Goal: Task Accomplishment & Management: Manage account settings

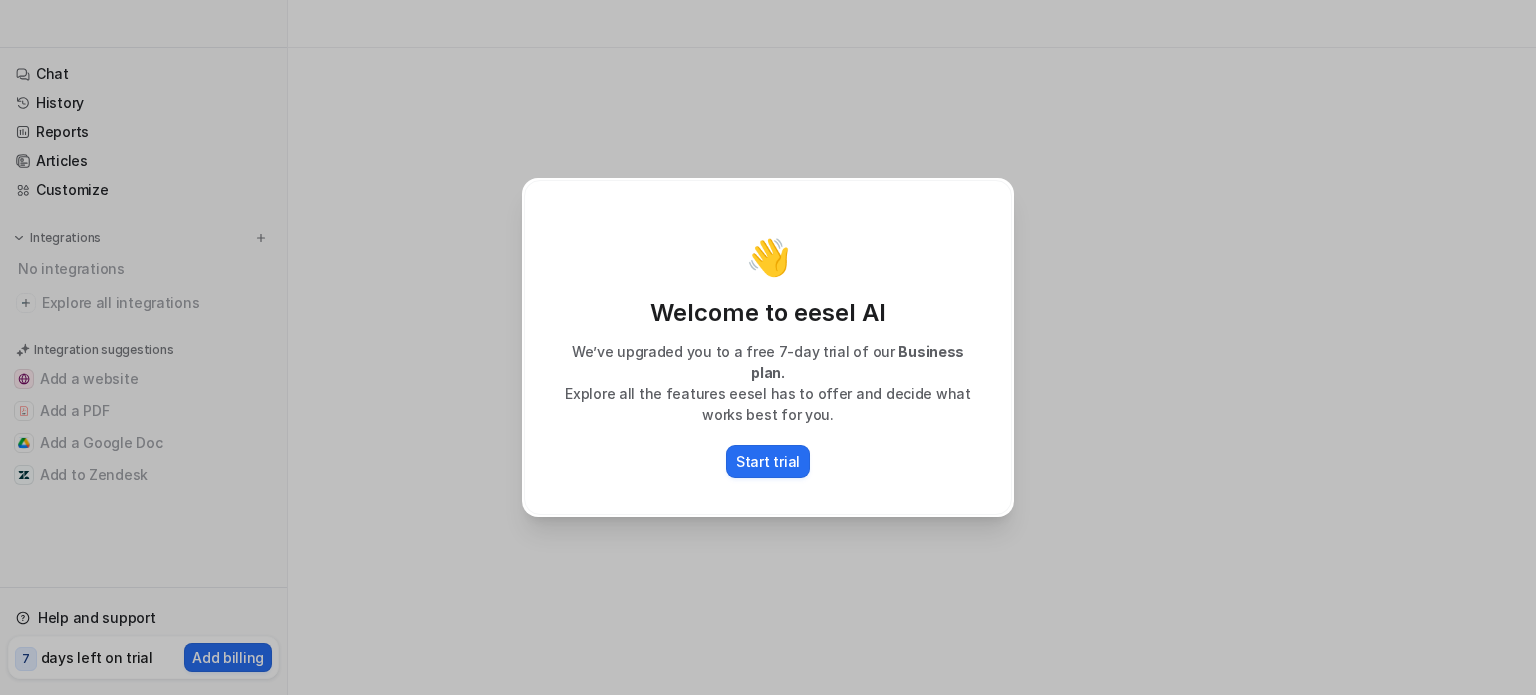
click at [406, 409] on div "👋 Welcome to eesel AI We’ve upgraded you to a free 7-day trial of our Business …" at bounding box center [768, 347] width 1536 height 695
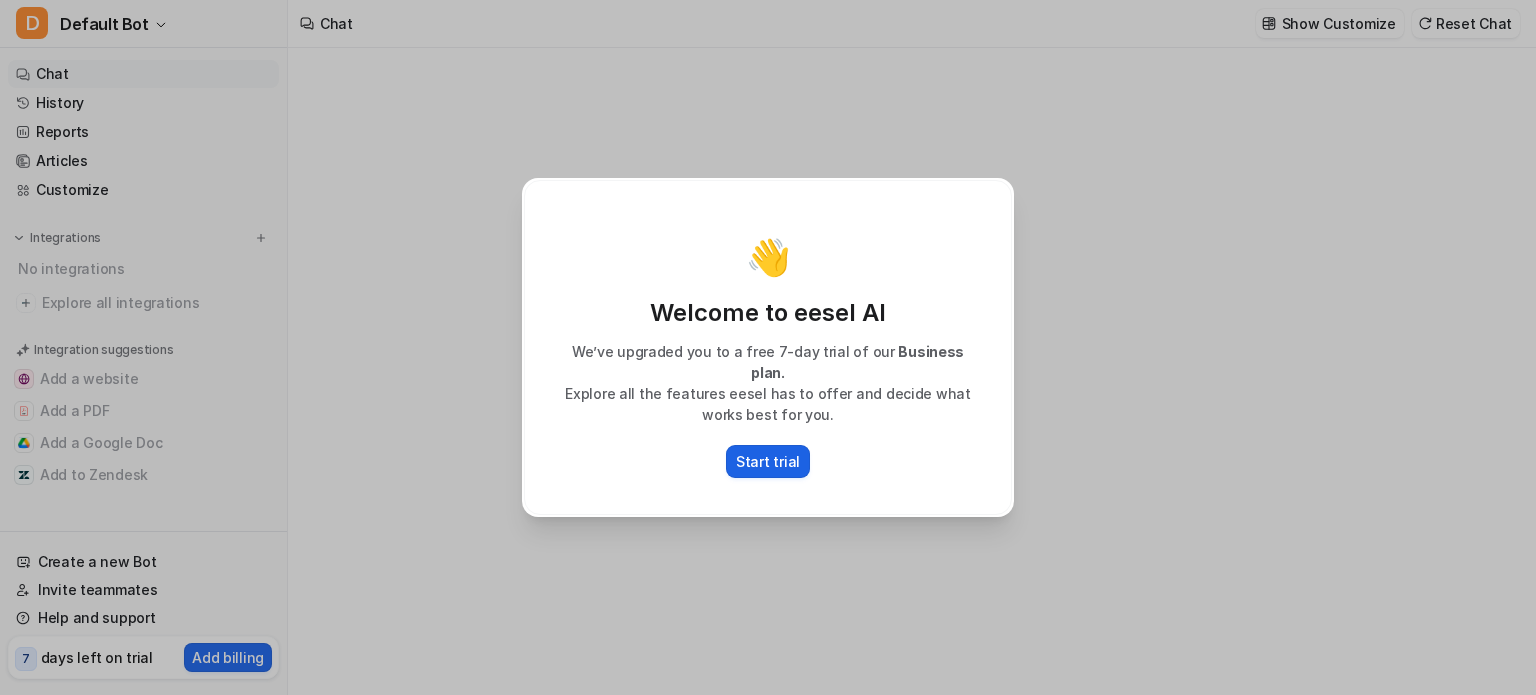
click at [756, 455] on p "Start trial" at bounding box center [768, 461] width 64 height 21
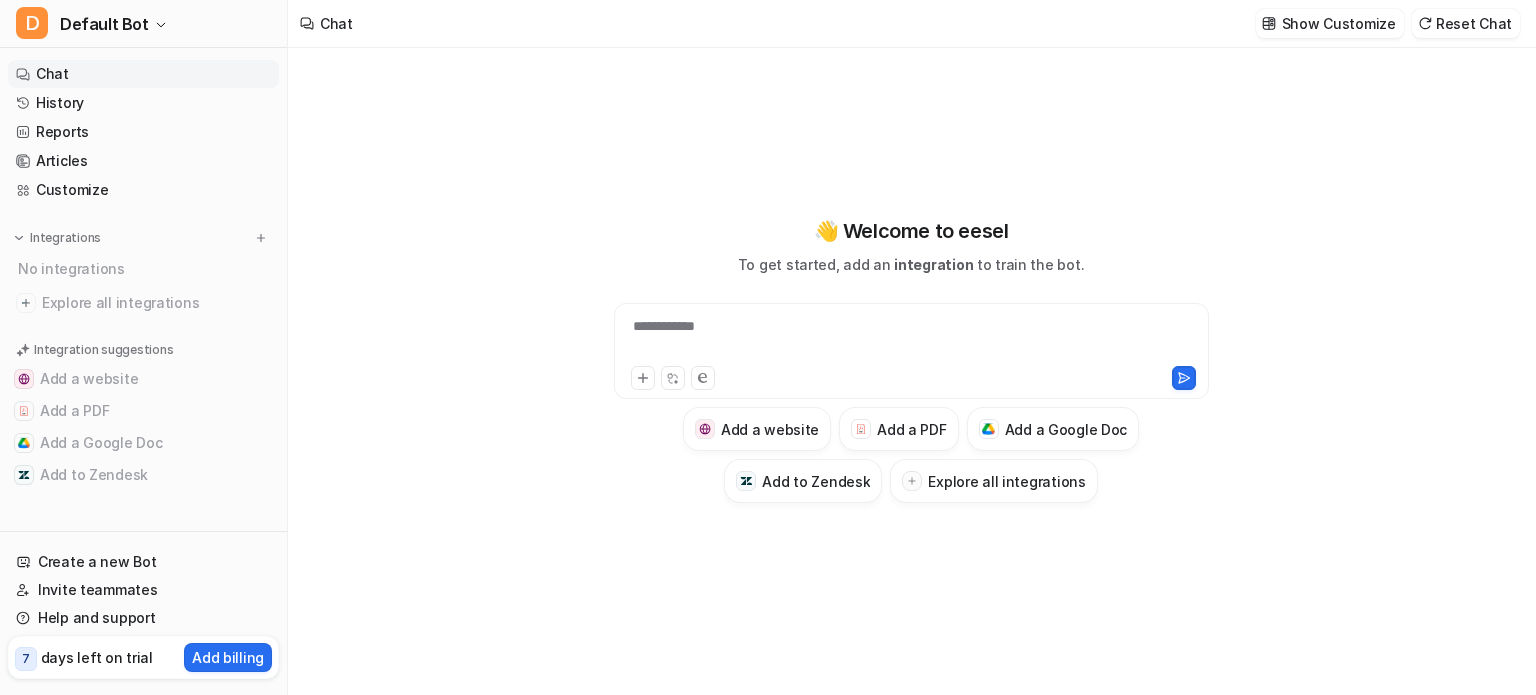
type textarea "**********"
click at [82, 449] on button "Add a Google Doc" at bounding box center [143, 443] width 271 height 32
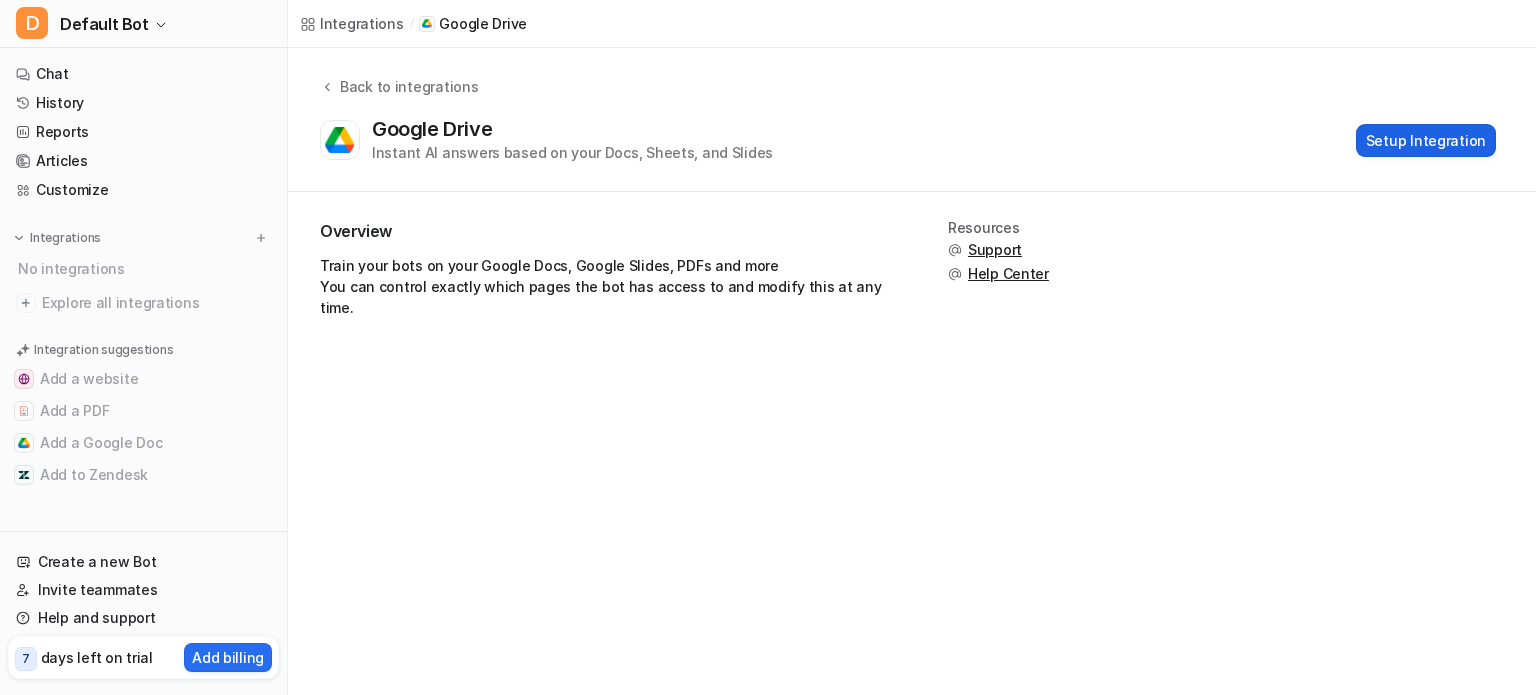
click at [1420, 143] on button "Setup Integration" at bounding box center [1426, 140] width 140 height 33
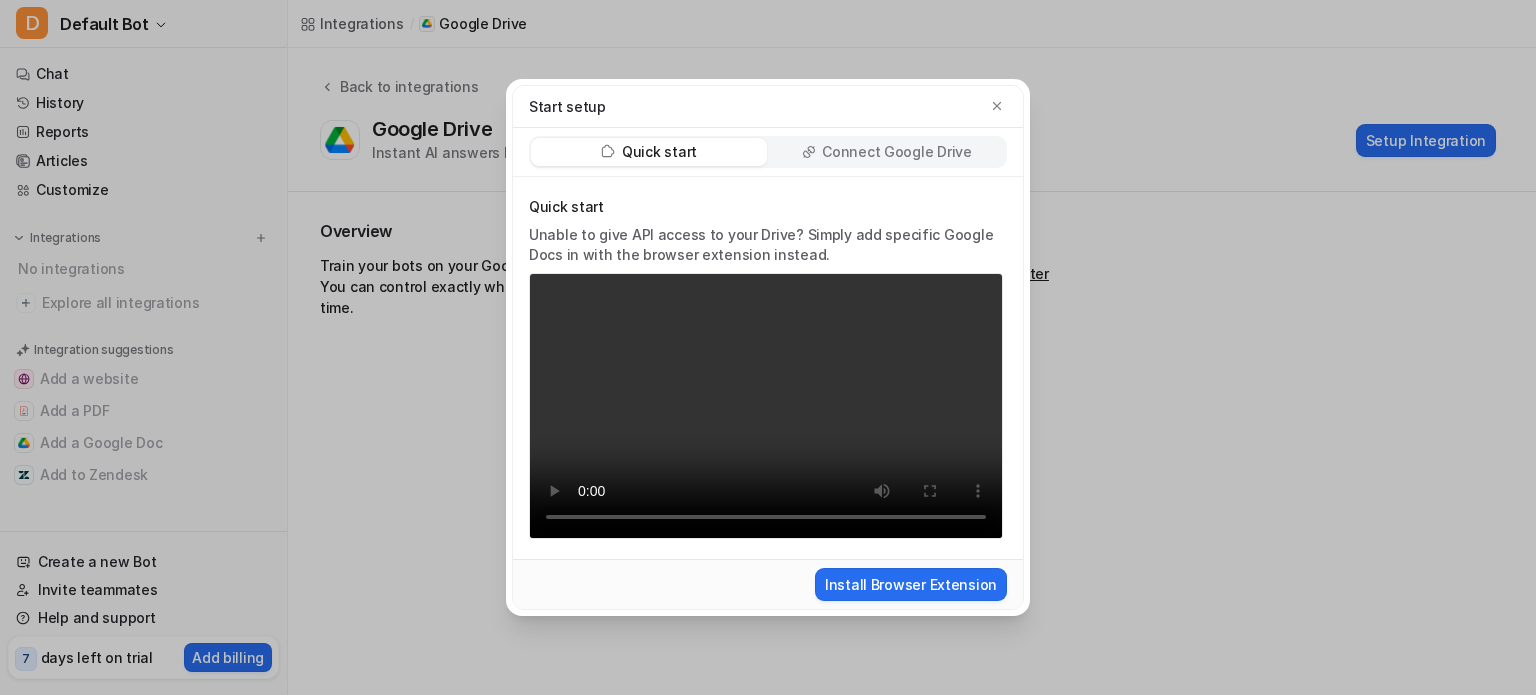
click at [827, 157] on p "Connect Google Drive" at bounding box center [896, 152] width 149 height 20
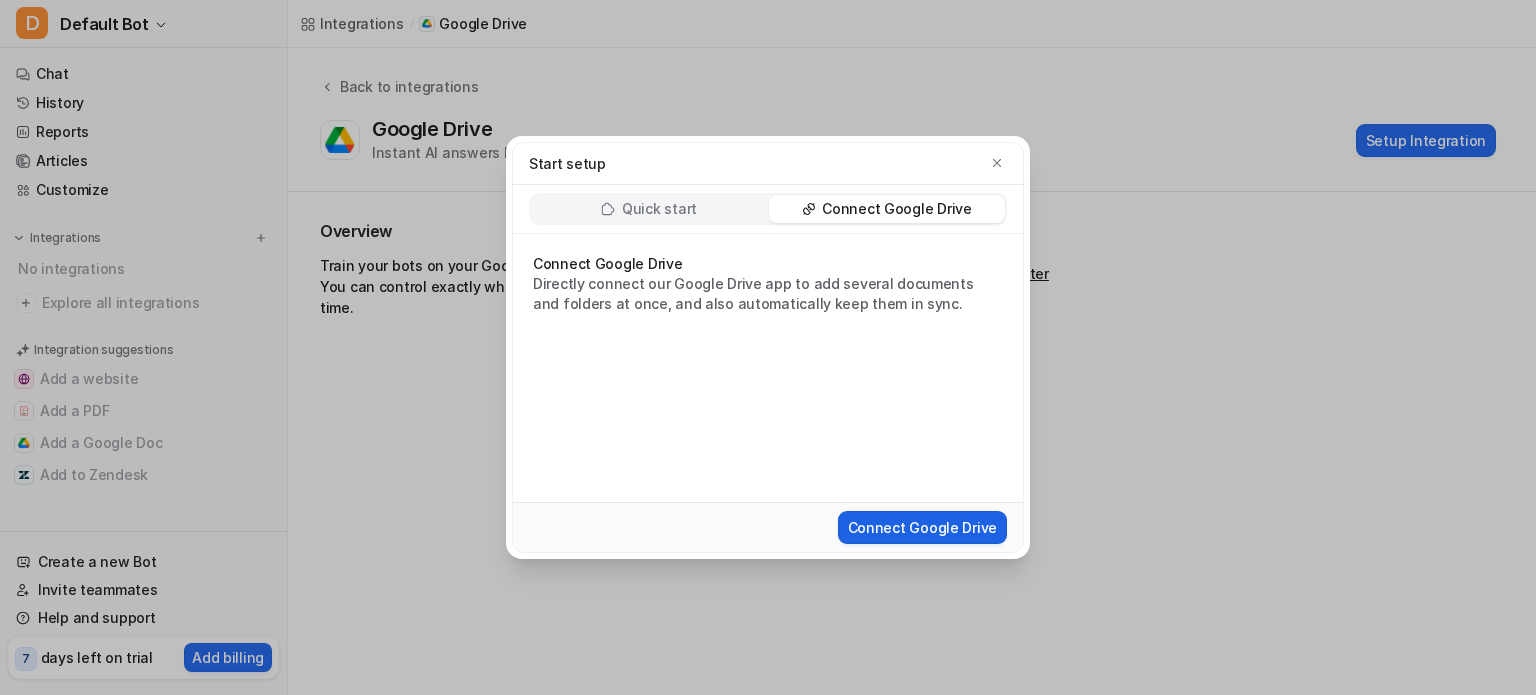
click at [898, 526] on button "Connect Google Drive" at bounding box center [922, 527] width 169 height 33
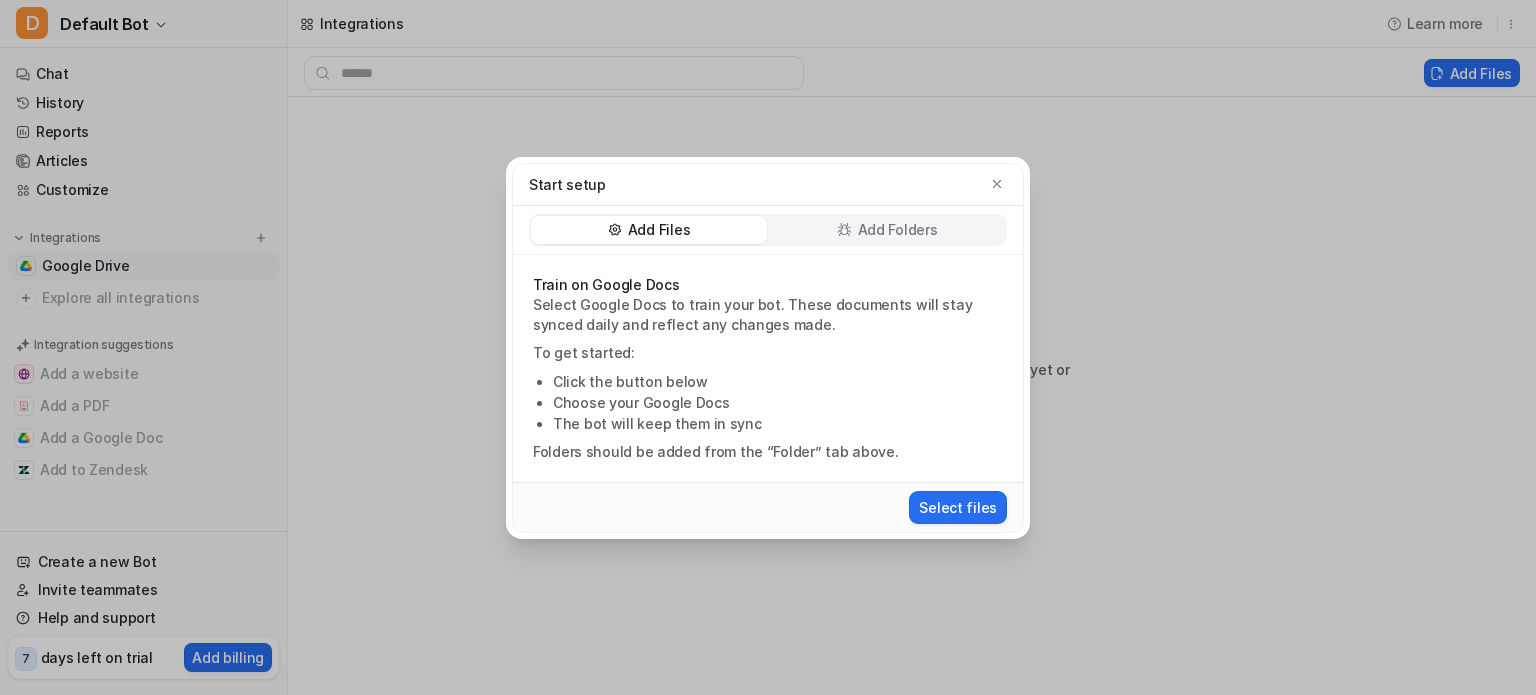
click at [823, 223] on div "Add Folders" at bounding box center [887, 230] width 236 height 28
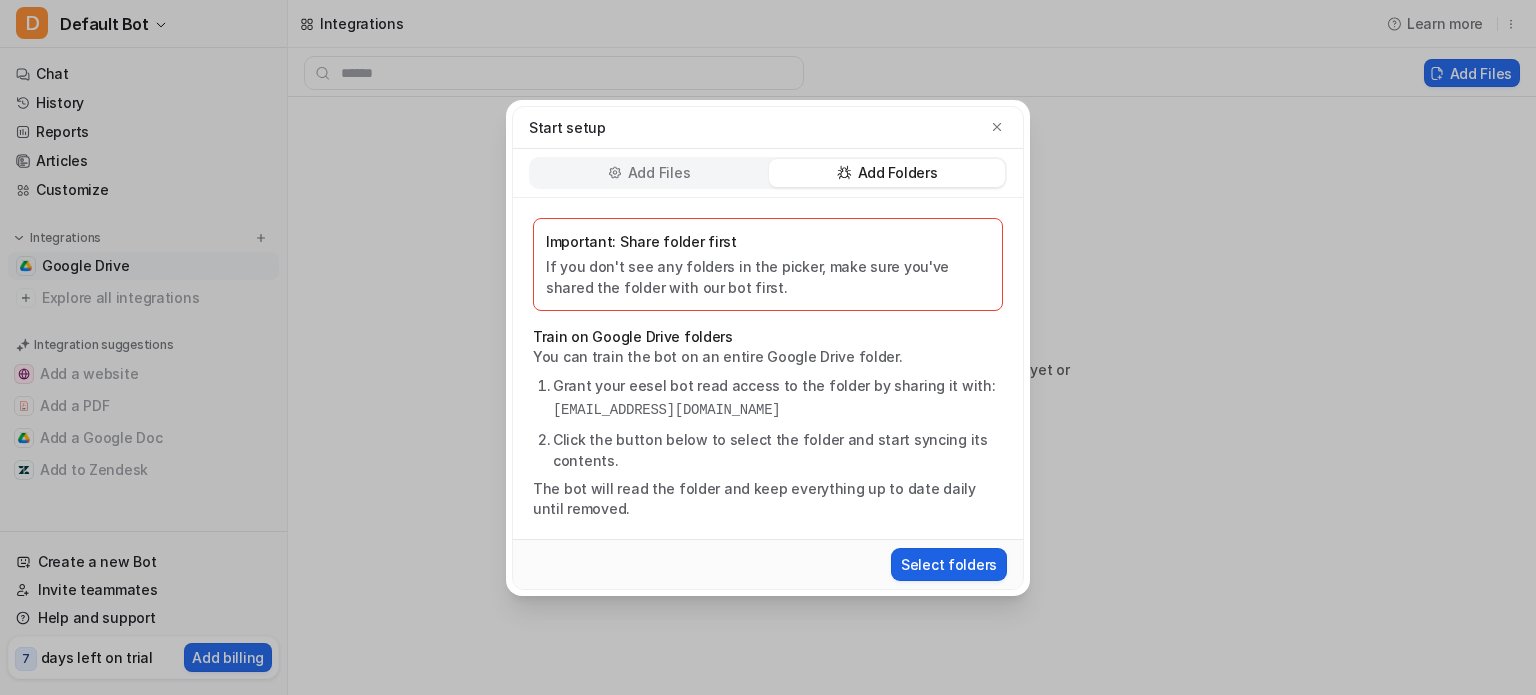
click at [923, 560] on button "Select folders" at bounding box center [949, 564] width 116 height 33
click at [923, 565] on button "Select folders" at bounding box center [949, 564] width 116 height 33
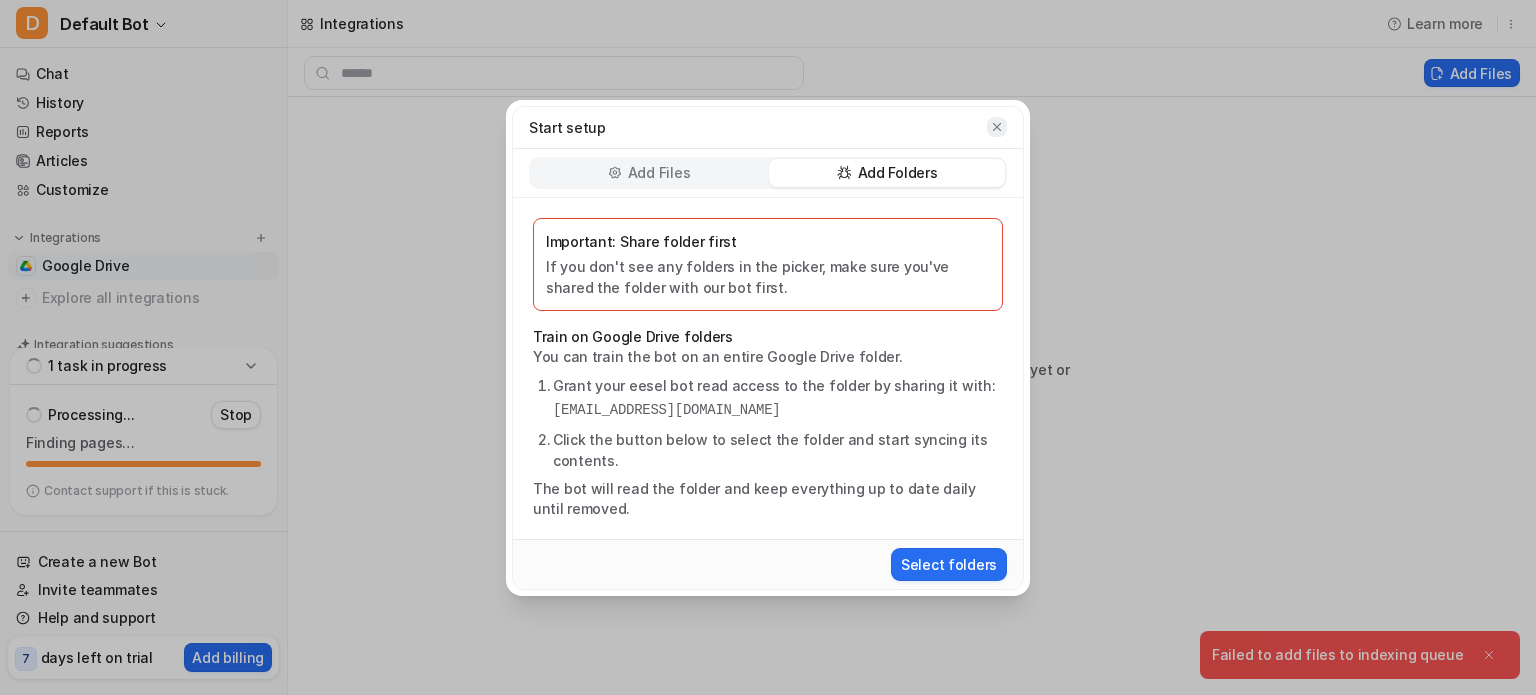
click at [998, 128] on icon "button" at bounding box center [997, 126] width 8 height 8
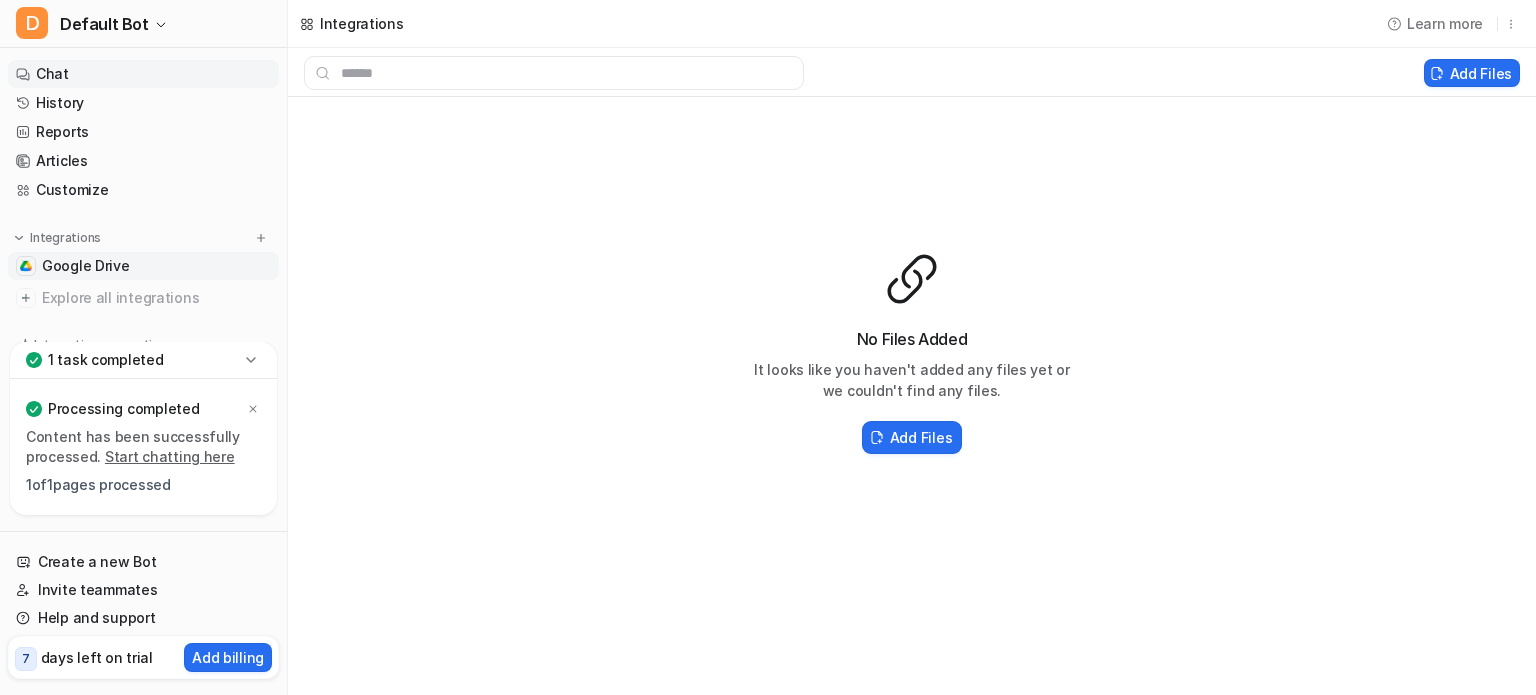
click at [48, 71] on link "Chat" at bounding box center [143, 74] width 271 height 28
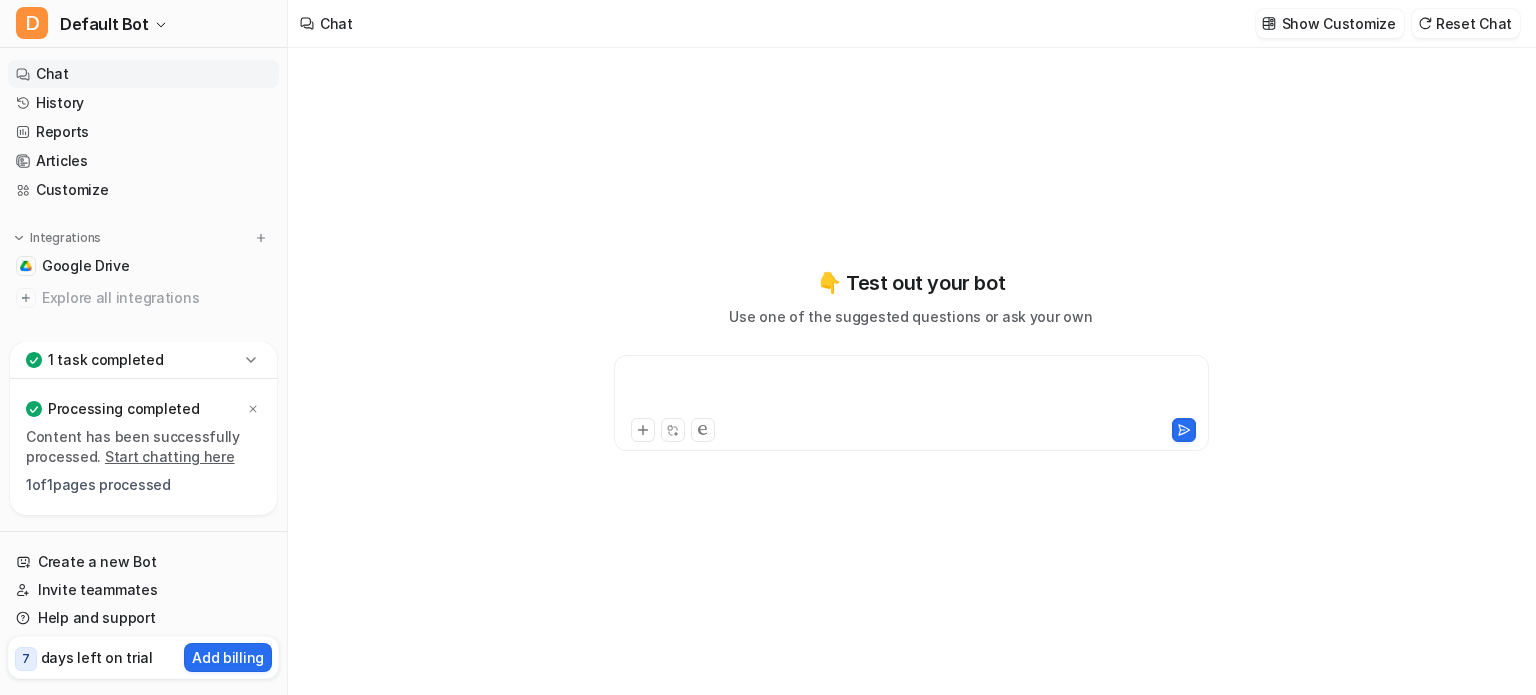
click at [653, 380] on div at bounding box center [911, 391] width 585 height 46
paste div
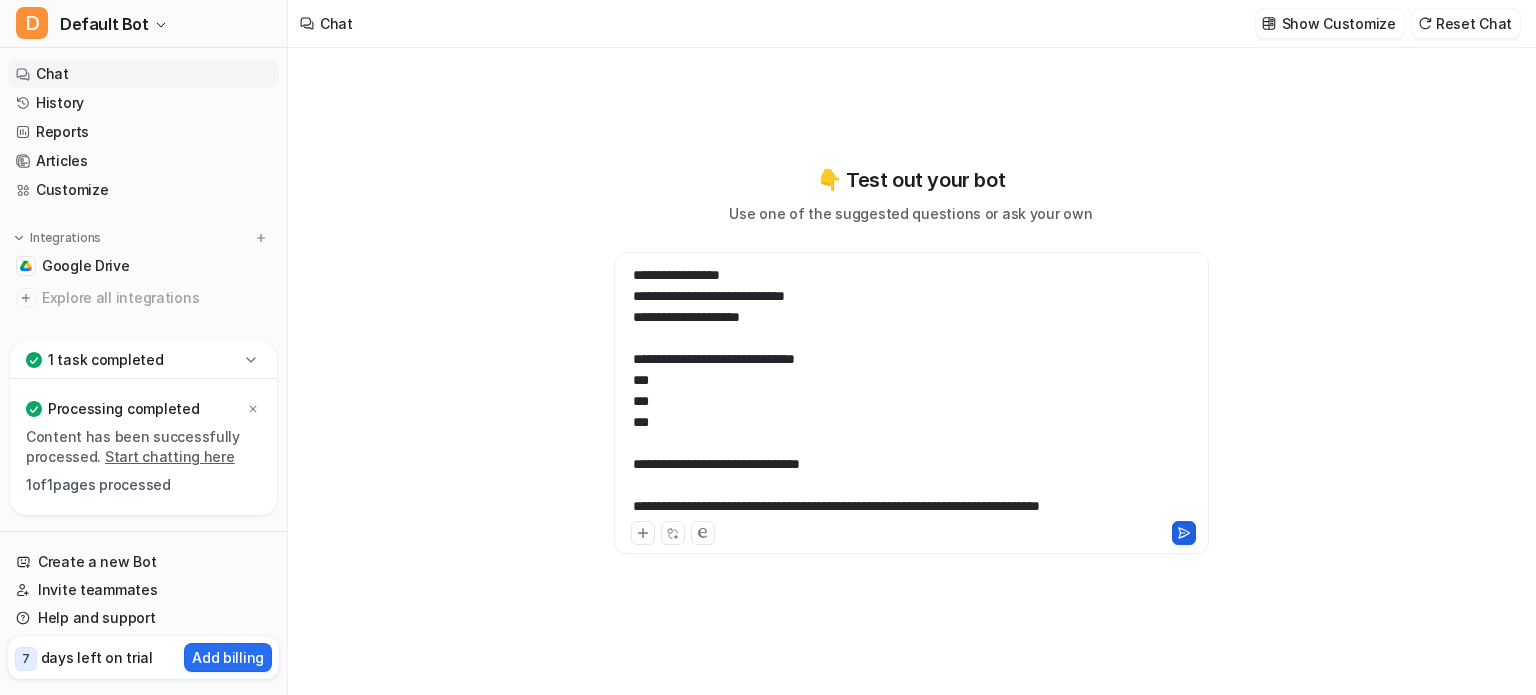
click at [1186, 538] on icon at bounding box center [1184, 533] width 14 height 14
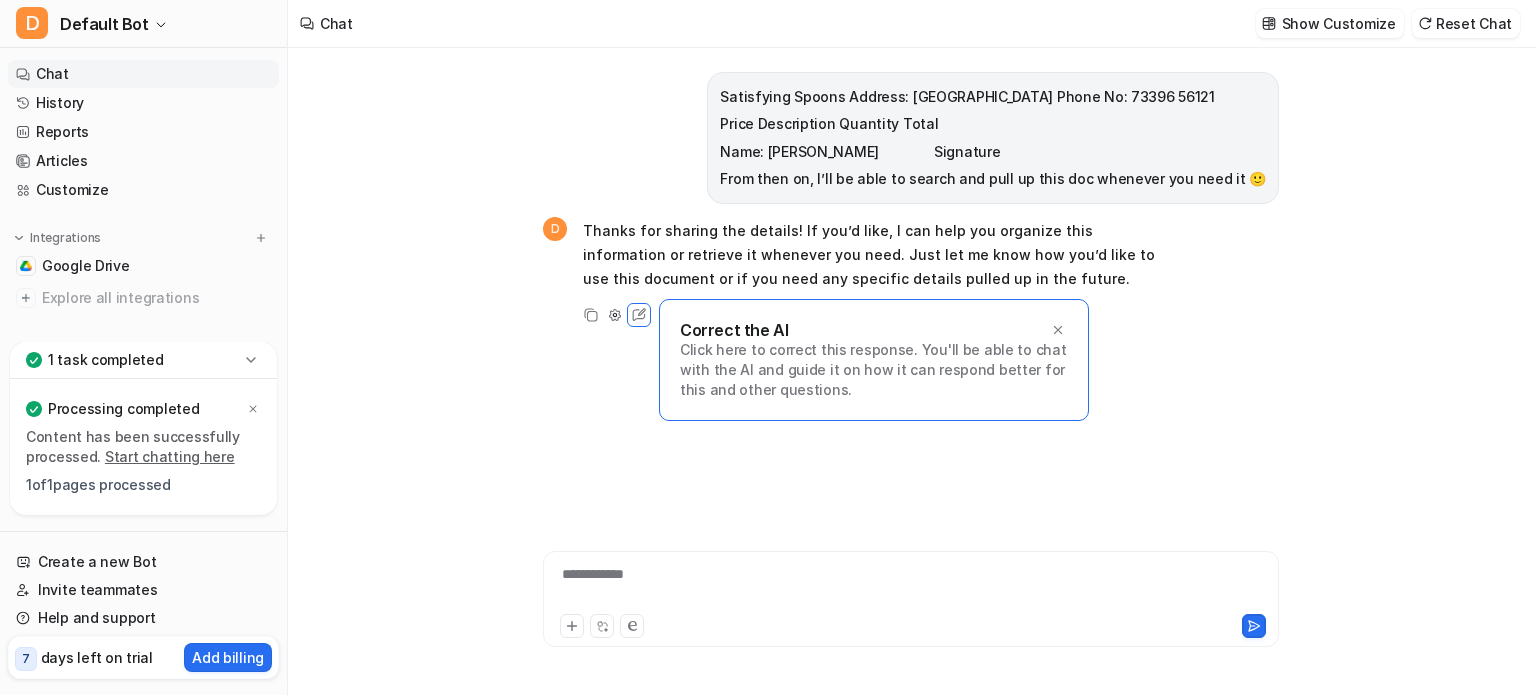
click at [704, 355] on p "Click here to correct this response. You'll be able to chat with the AI and gui…" at bounding box center [874, 370] width 388 height 60
click at [852, 536] on div "**********" at bounding box center [911, 371] width 736 height 647
click at [728, 355] on p "Click here to correct this response. You'll be able to chat with the AI and gui…" at bounding box center [874, 370] width 388 height 60
click at [716, 367] on p "Click here to correct this response. You'll be able to chat with the AI and gui…" at bounding box center [874, 370] width 388 height 60
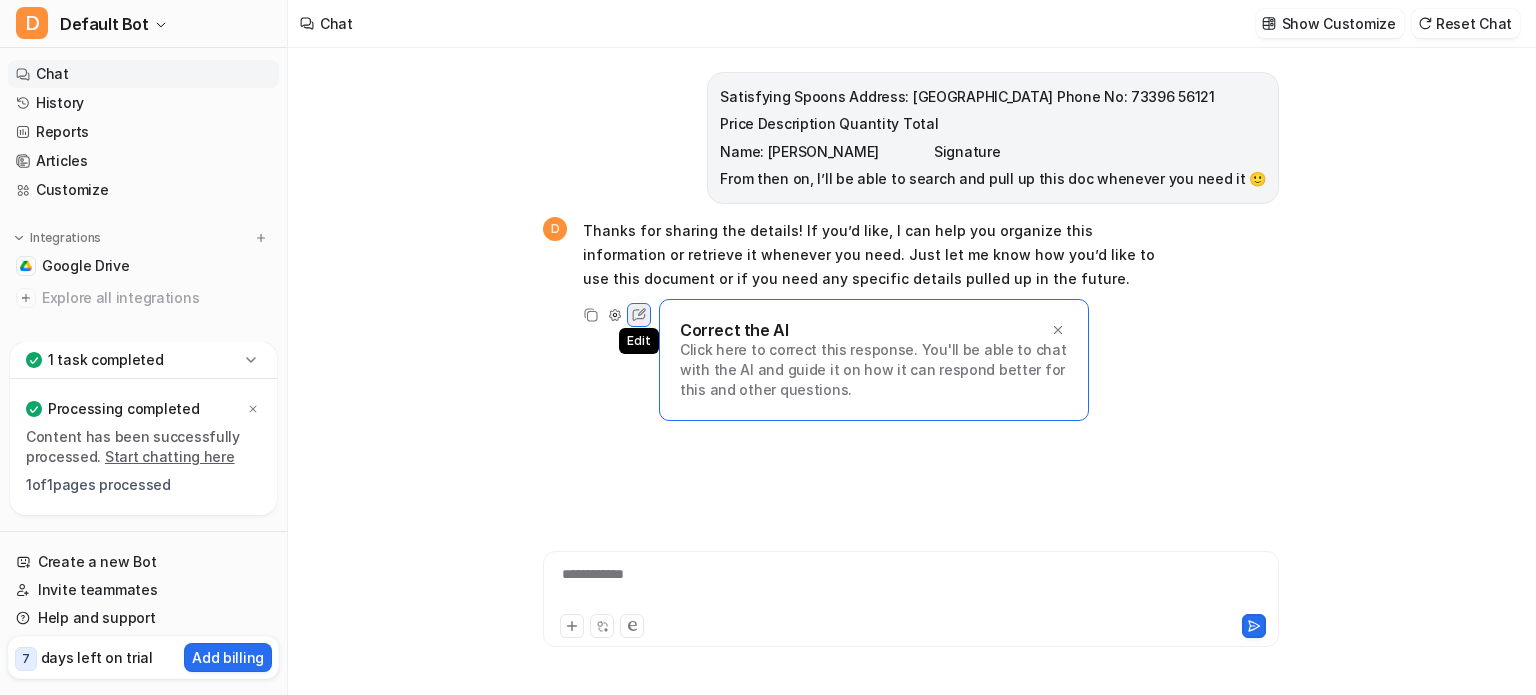
click at [640, 315] on icon at bounding box center [639, 315] width 26 height 26
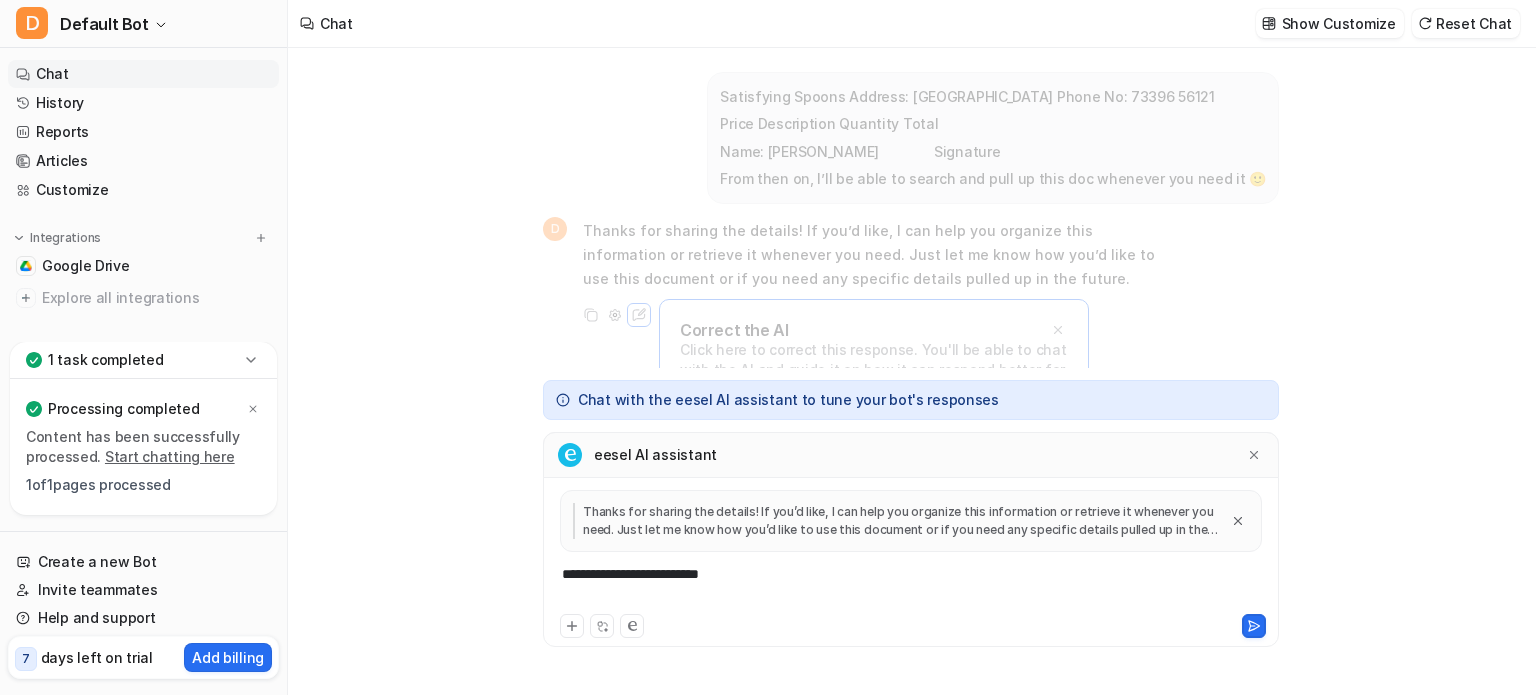
click at [753, 583] on div "**********" at bounding box center [911, 587] width 726 height 46
click at [1253, 455] on icon at bounding box center [1254, 455] width 8 height 8
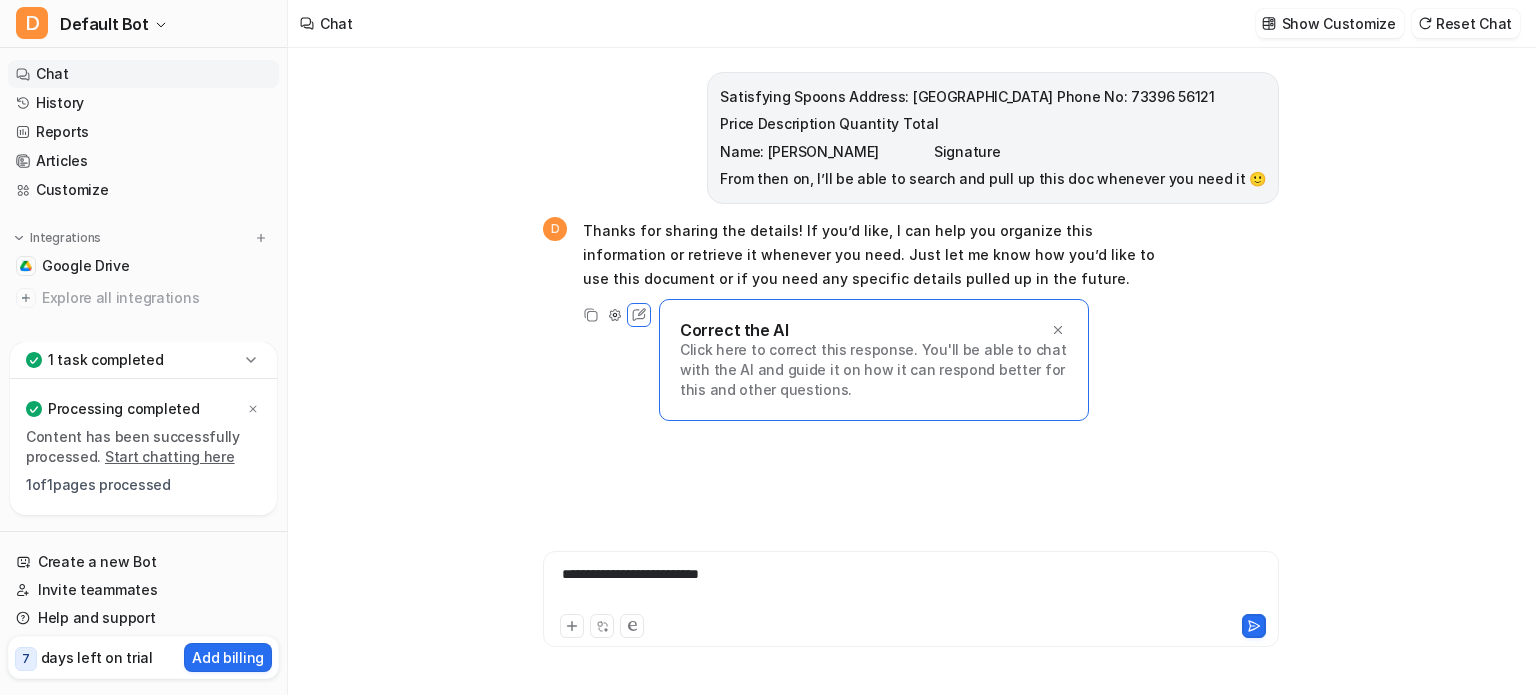
click at [1244, 171] on p "From then on, I’ll be able to search and pull up this doc whenever you need it 🙂" at bounding box center [993, 179] width 546 height 24
click at [632, 582] on div "**********" at bounding box center [911, 587] width 726 height 46
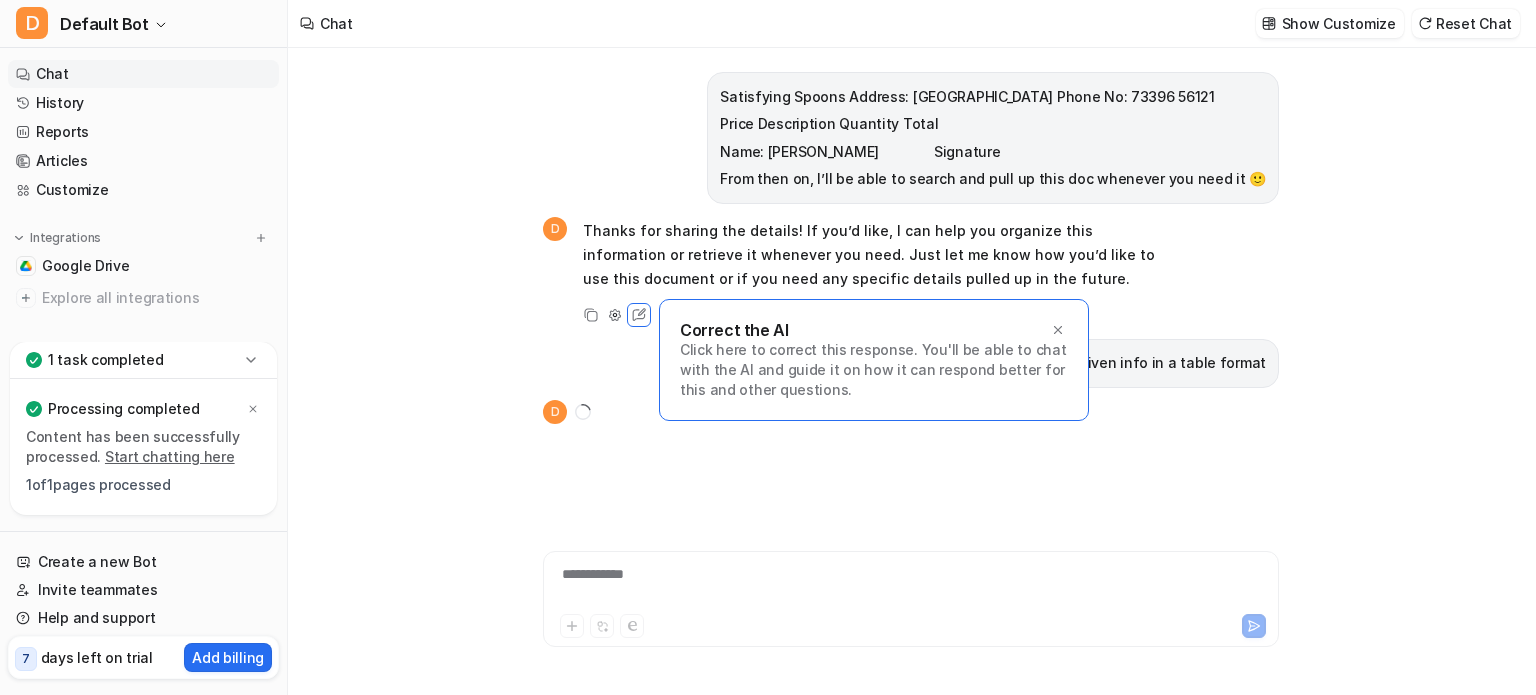
scroll to position [51, 0]
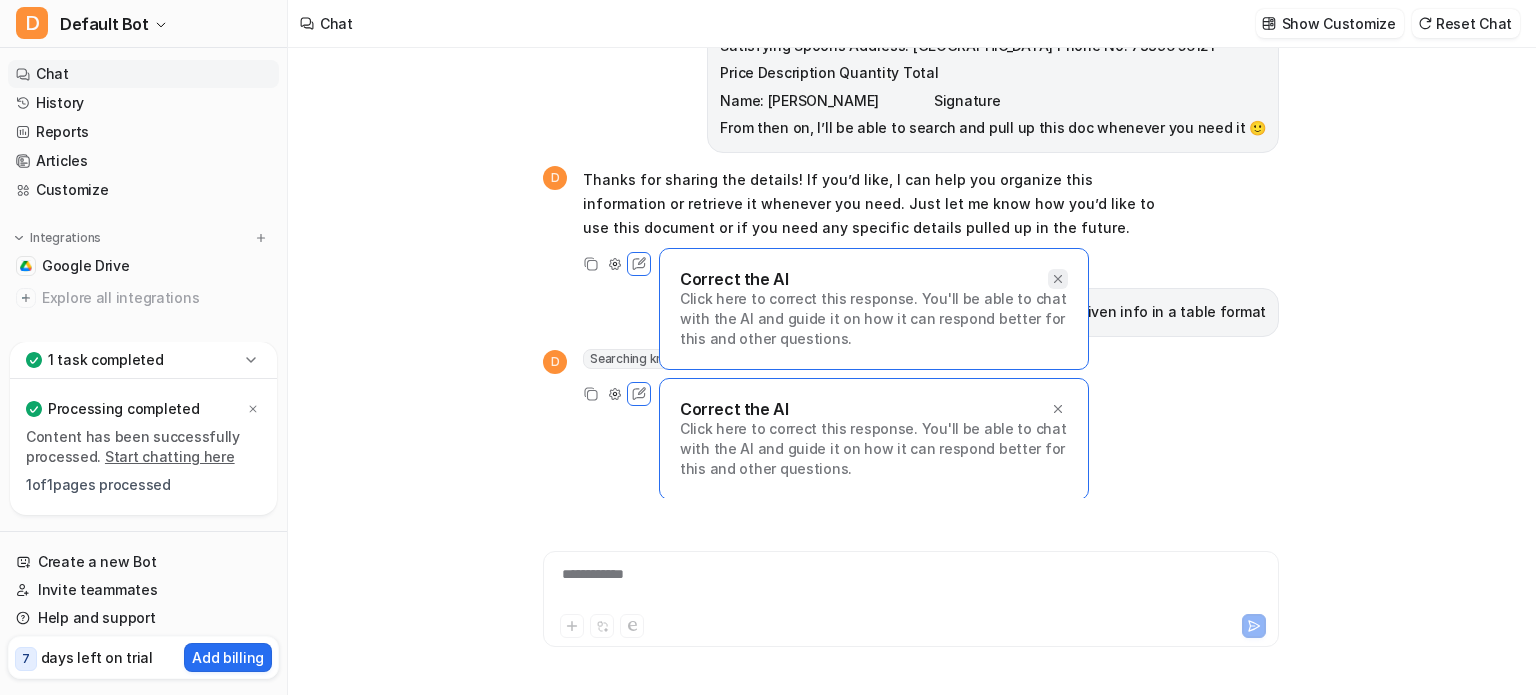
click at [1059, 275] on icon at bounding box center [1058, 279] width 14 height 14
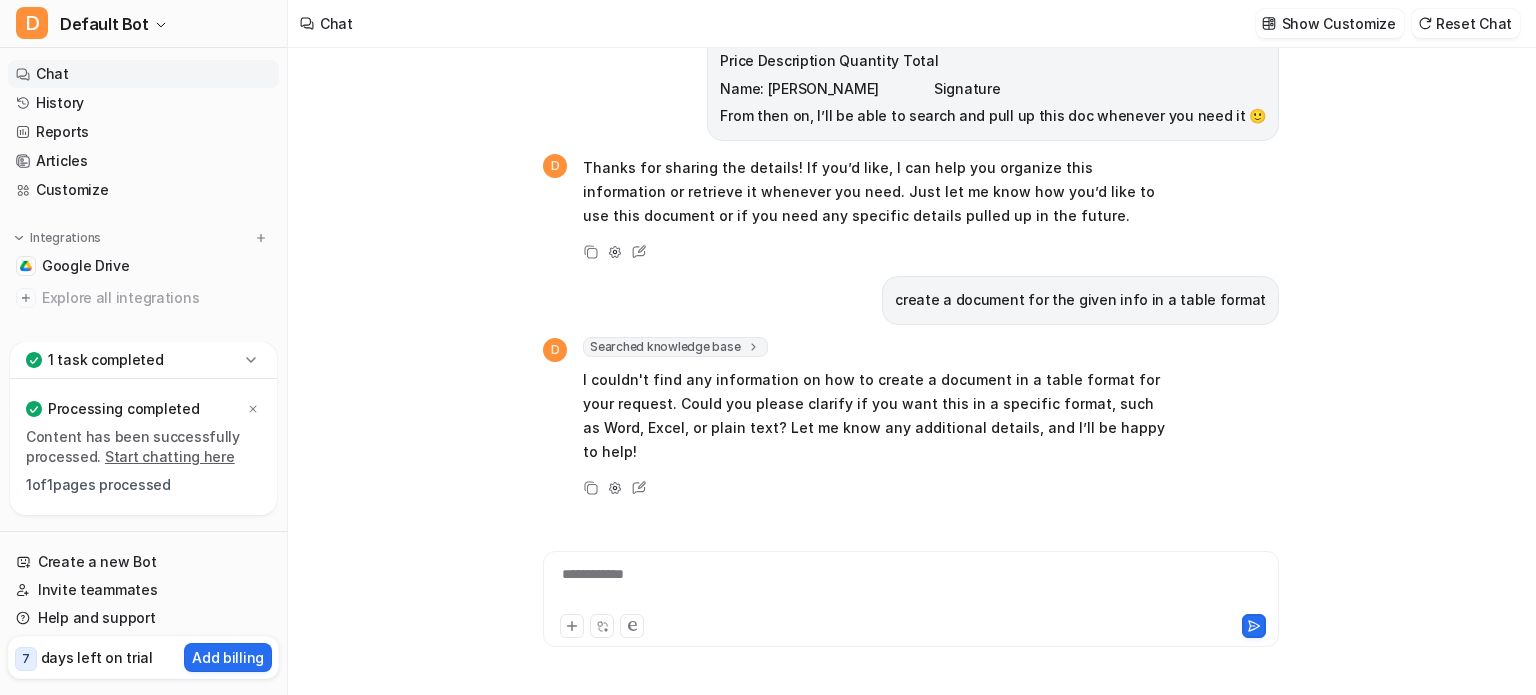
scroll to position [0, 0]
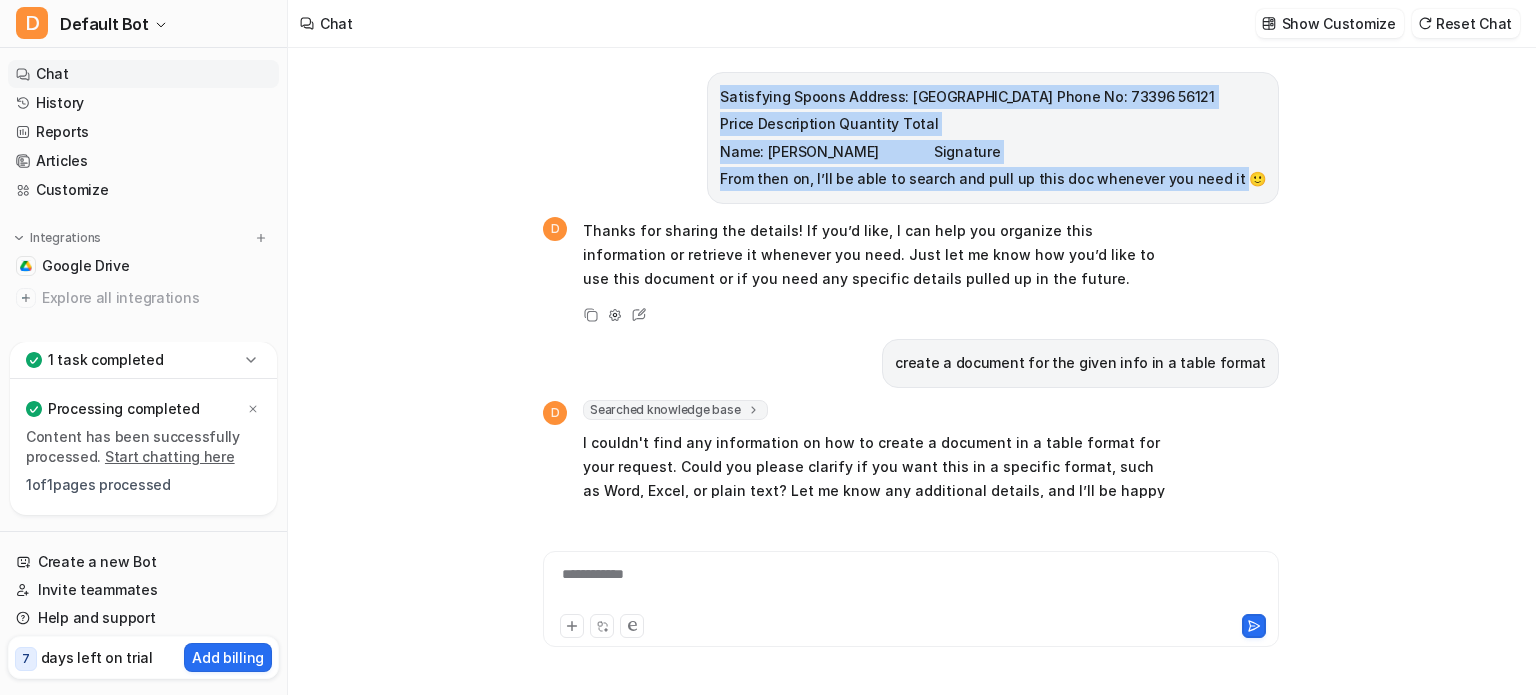
drag, startPoint x: 755, startPoint y: 97, endPoint x: 1256, endPoint y: 177, distance: 507.3
click at [1256, 177] on span "Satisfying Spoons Address: [GEOGRAPHIC_DATA] Phone No: 73396 56121 Price Descri…" at bounding box center [993, 138] width 546 height 107
click at [1037, 154] on p "Name: [PERSON_NAME]    Signature" at bounding box center [993, 152] width 546 height 24
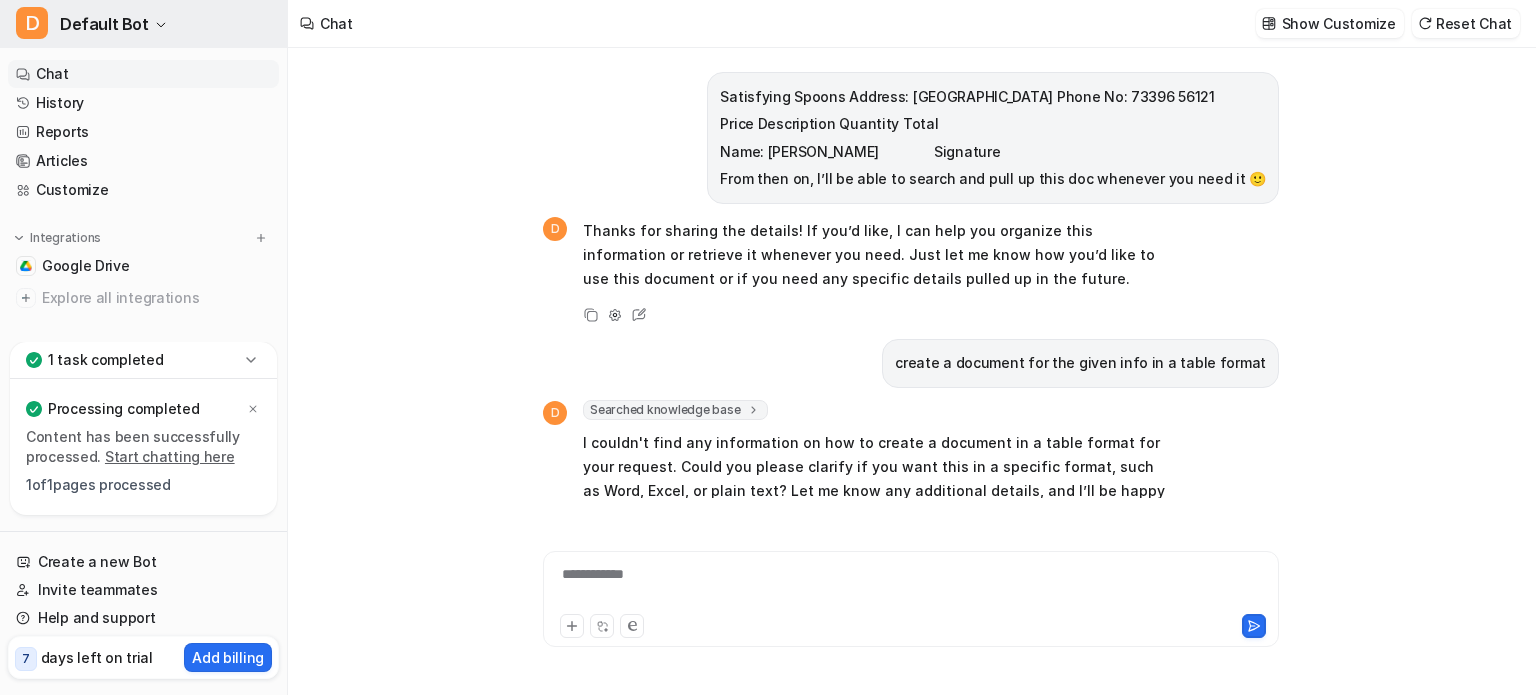
click at [52, 8] on button "D Default Bot" at bounding box center [143, 24] width 287 height 48
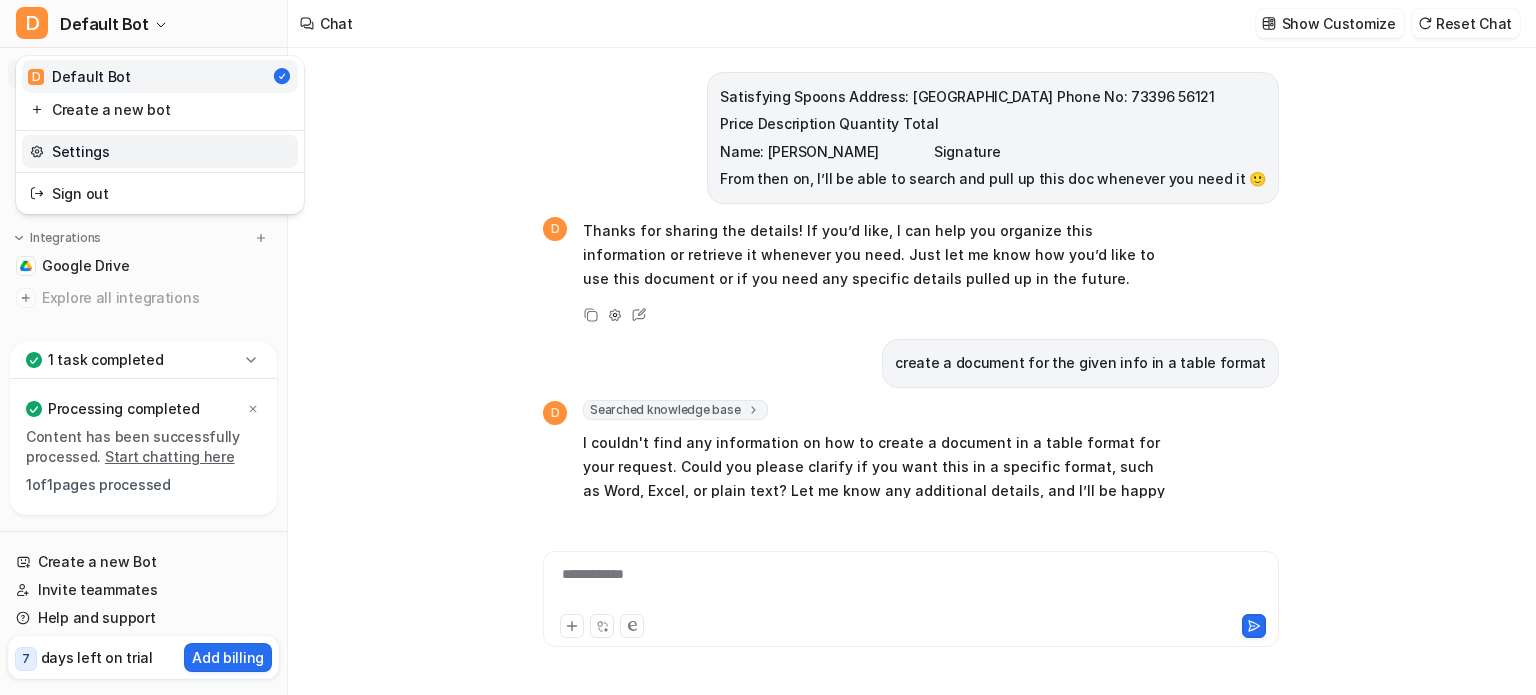
click at [63, 143] on link "Settings" at bounding box center [160, 151] width 276 height 33
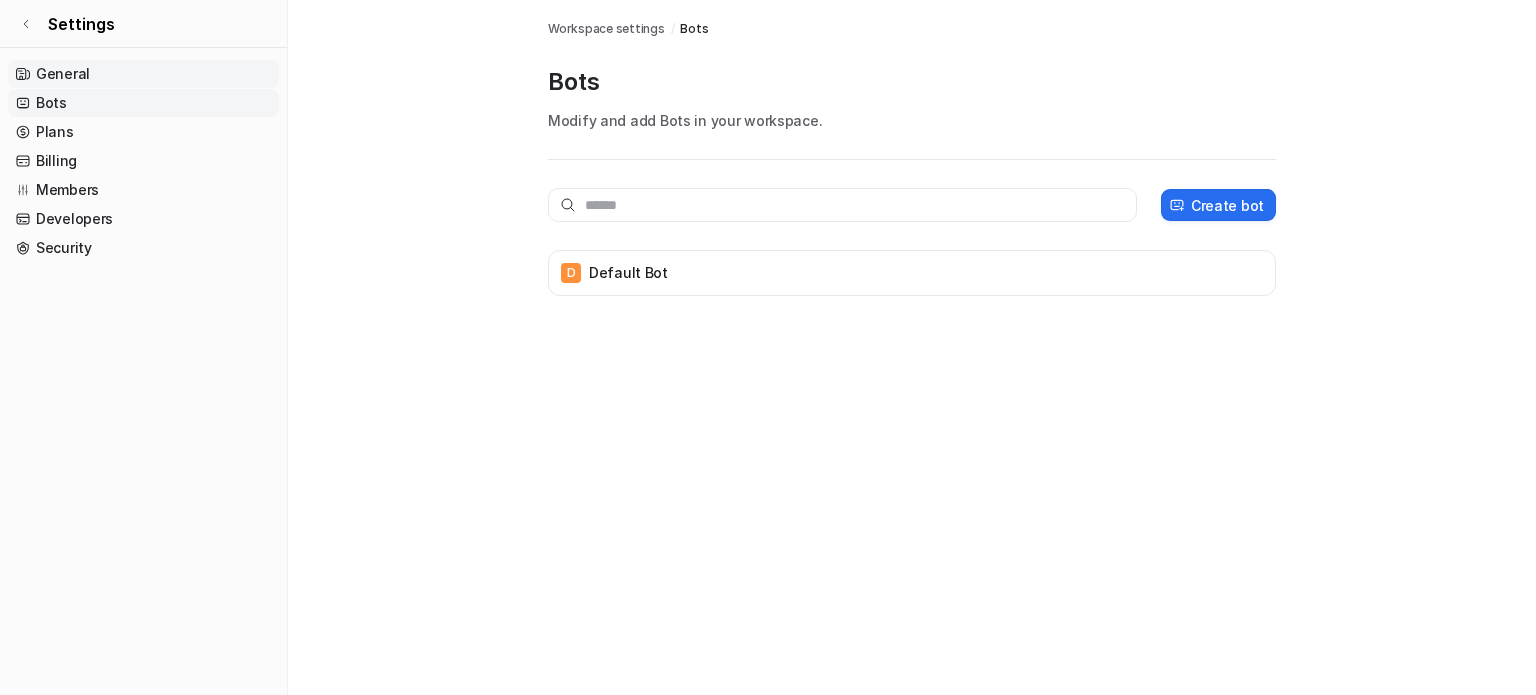
click at [40, 77] on link "General" at bounding box center [143, 74] width 271 height 28
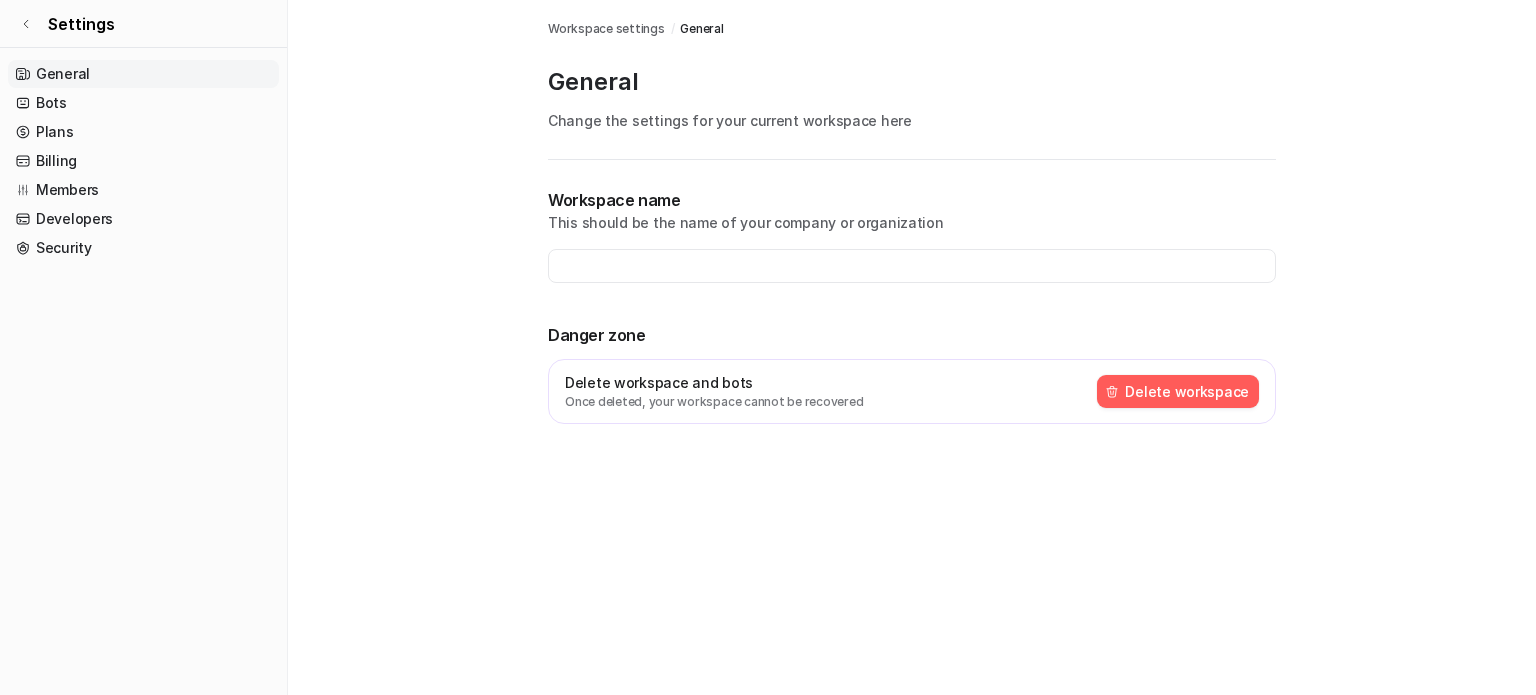
type input "**********"
click at [1141, 396] on button "Delete workspace" at bounding box center [1178, 391] width 162 height 33
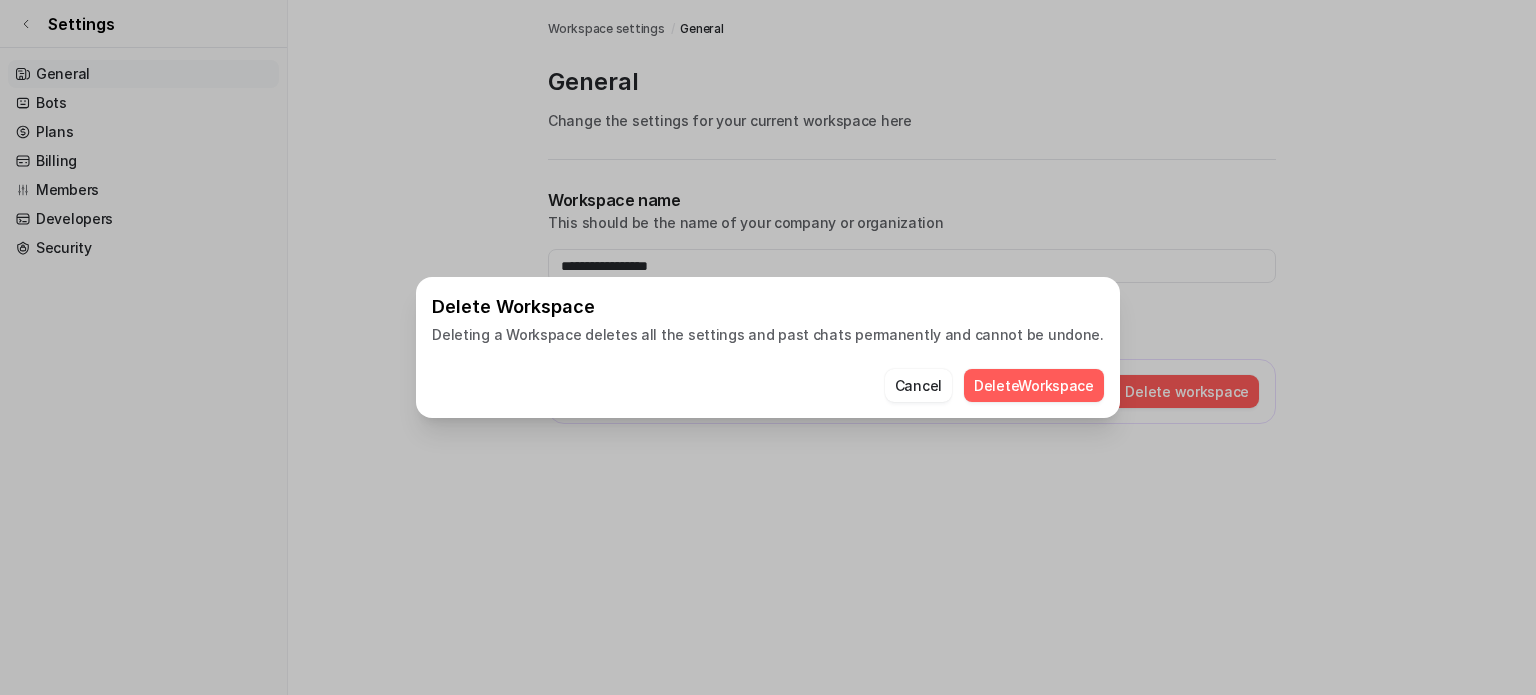
click at [990, 393] on button "Delete Workspace" at bounding box center [1034, 385] width 140 height 33
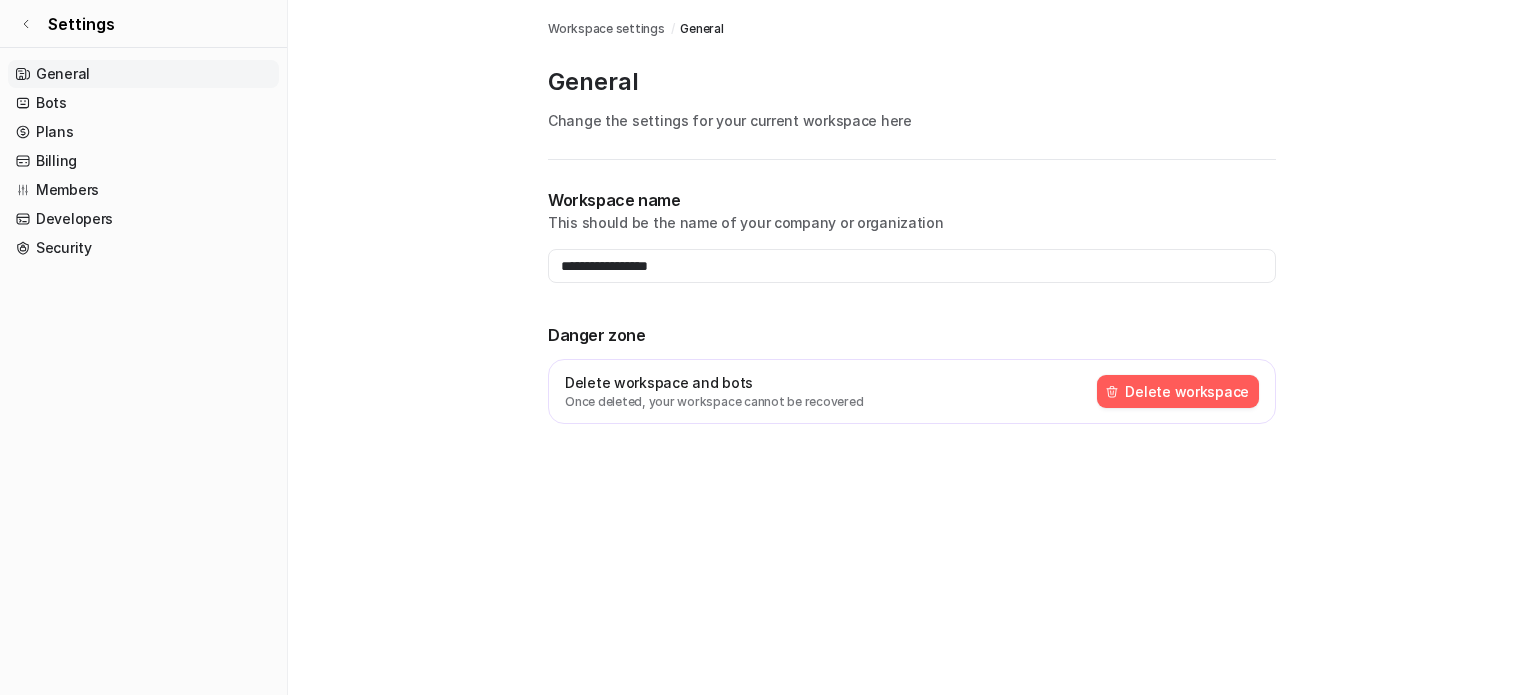
click at [1149, 405] on button "Delete workspace" at bounding box center [1178, 391] width 162 height 33
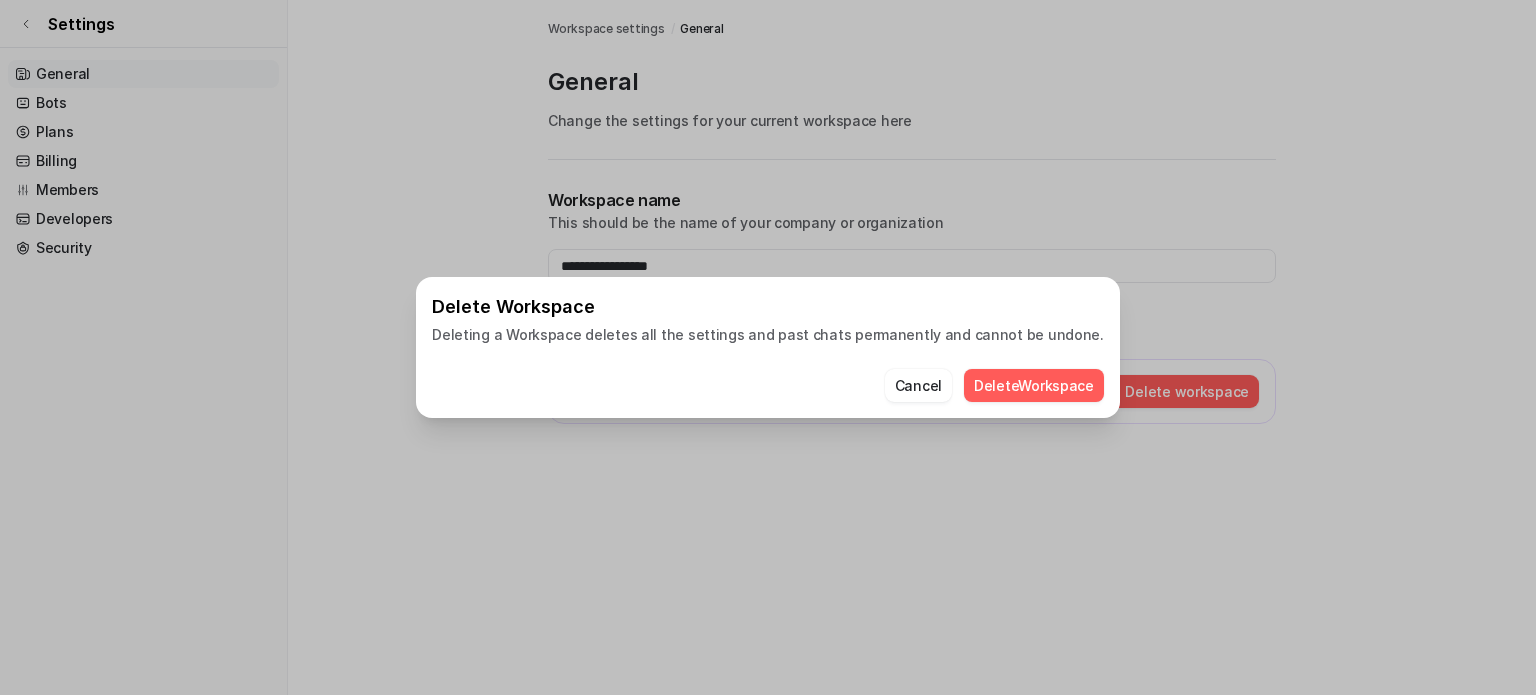
click at [1011, 398] on button "Delete Workspace" at bounding box center [1034, 385] width 140 height 33
